Goal: Task Accomplishment & Management: Use online tool/utility

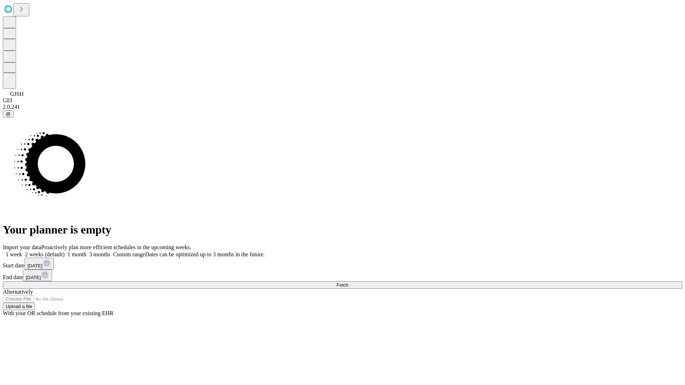
click at [348, 283] on span "Fetch" at bounding box center [343, 285] width 12 height 5
